Goal: Task Accomplishment & Management: Manage account settings

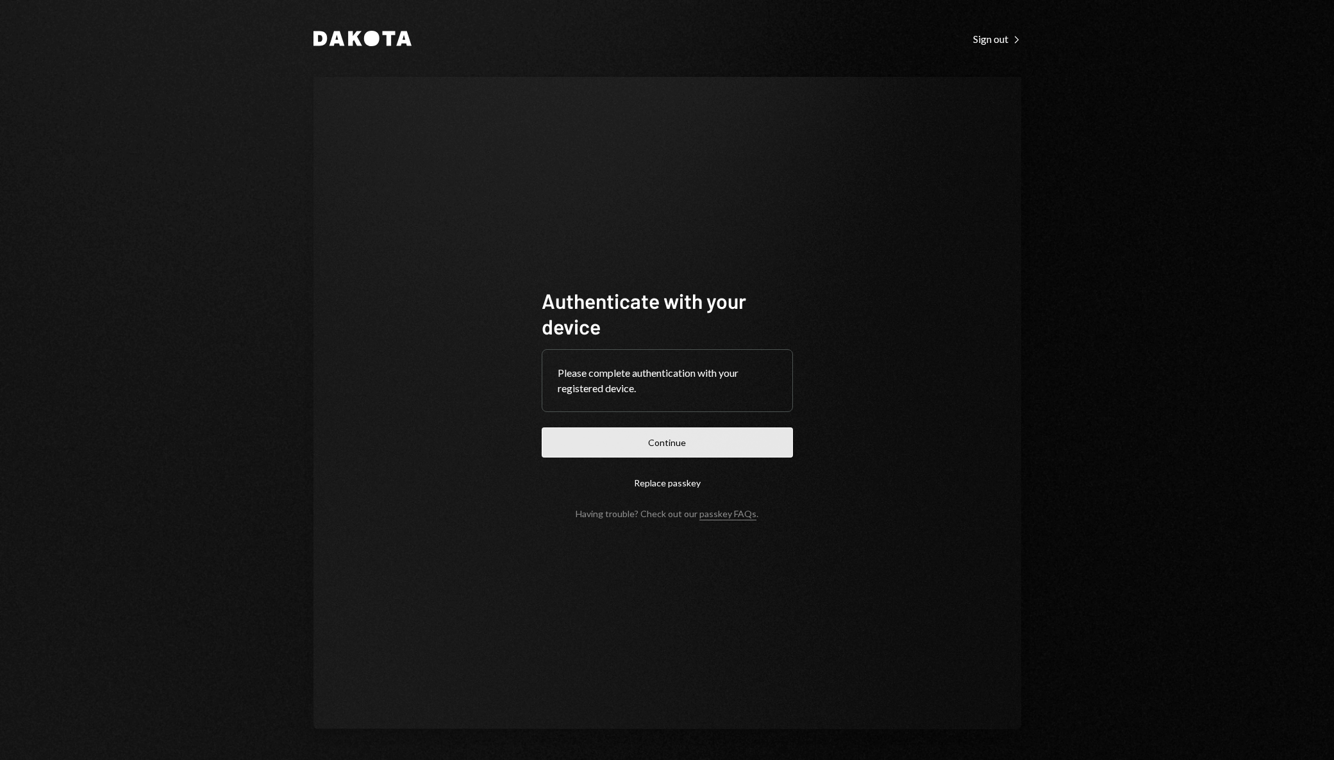
click at [581, 443] on button "Continue" at bounding box center [667, 442] width 251 height 30
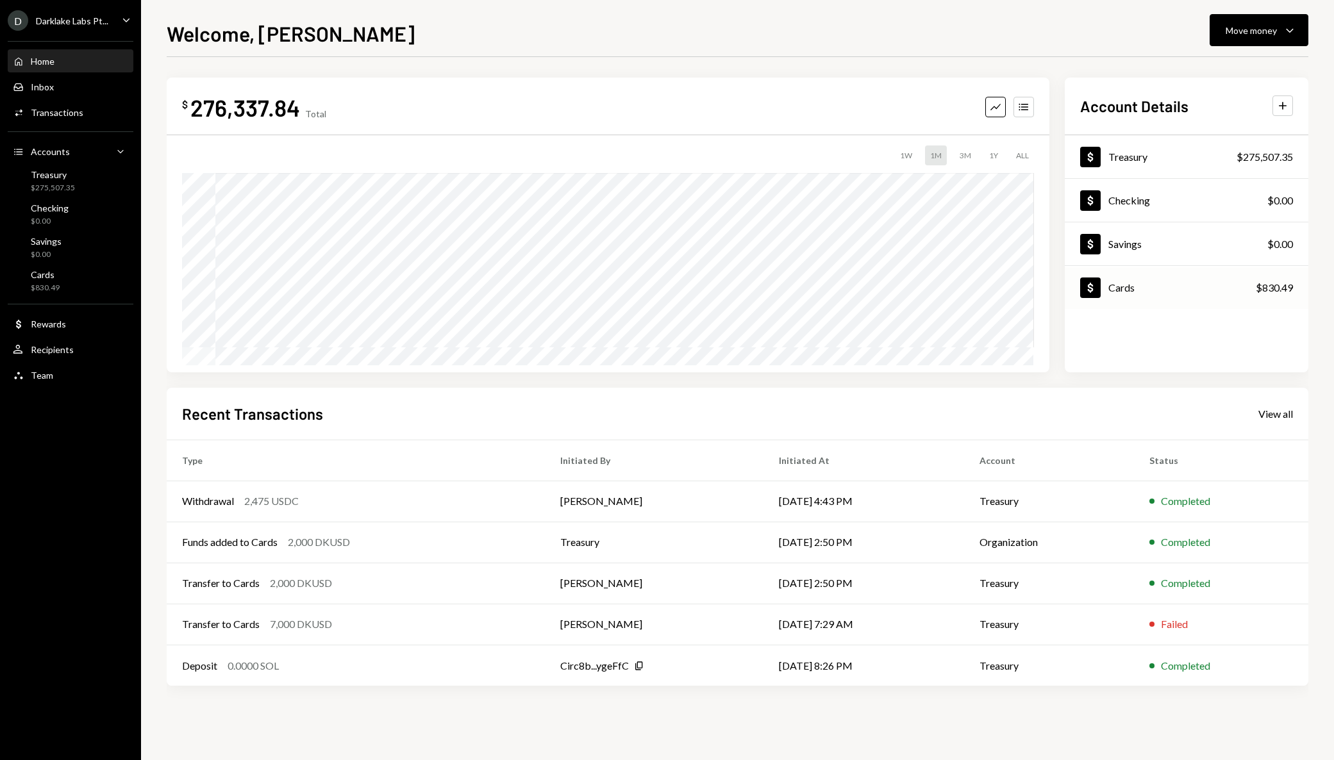
click at [1153, 286] on div "Dollar Cards $830.49" at bounding box center [1186, 288] width 244 height 42
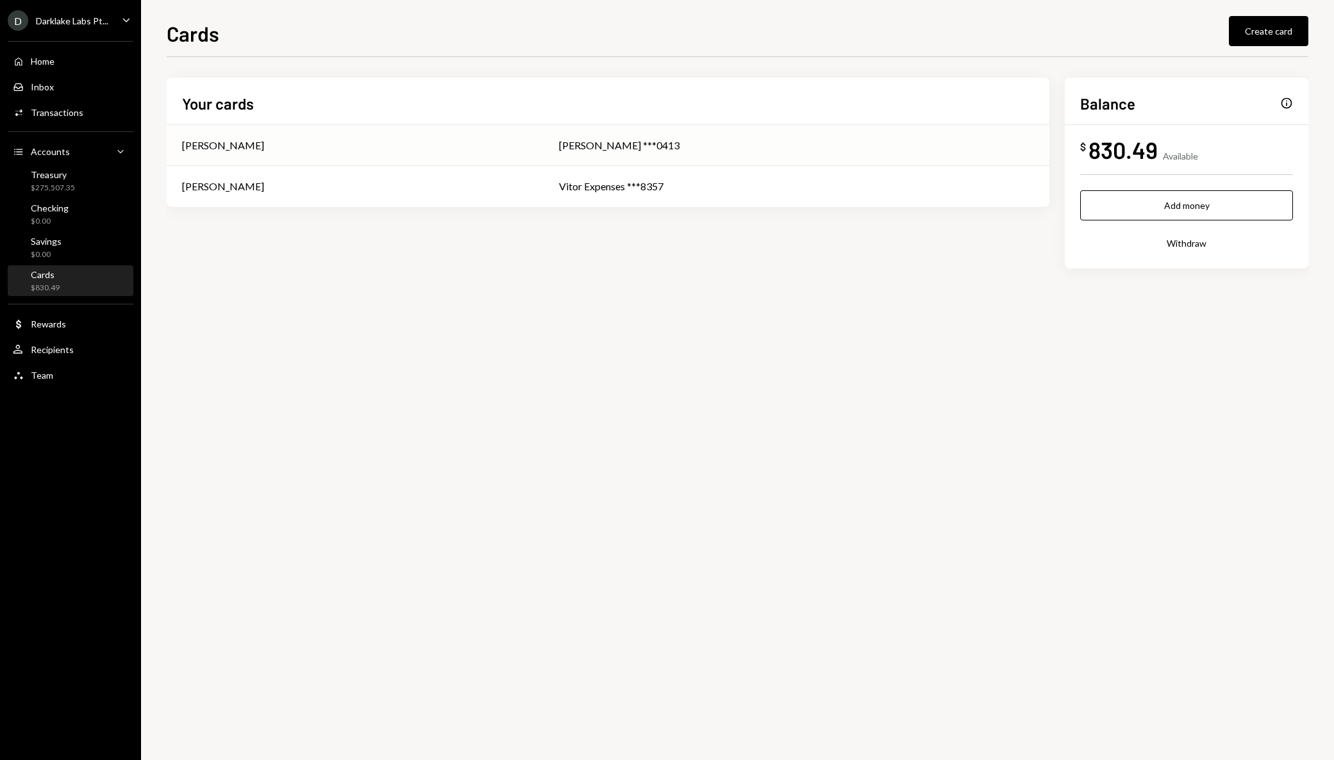
click at [685, 140] on div "[PERSON_NAME] ***0413" at bounding box center [796, 145] width 475 height 15
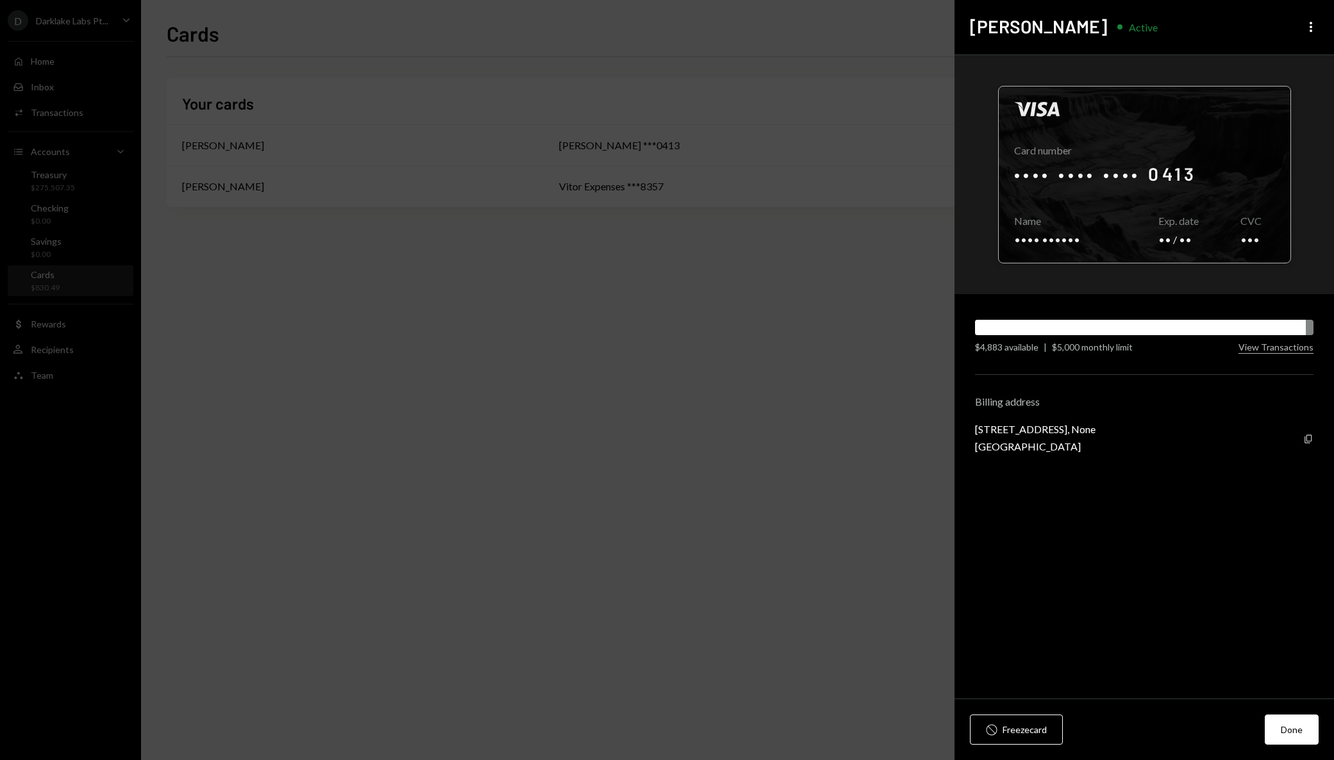
click at [1108, 203] on div at bounding box center [1144, 175] width 292 height 176
